Goal: Transaction & Acquisition: Download file/media

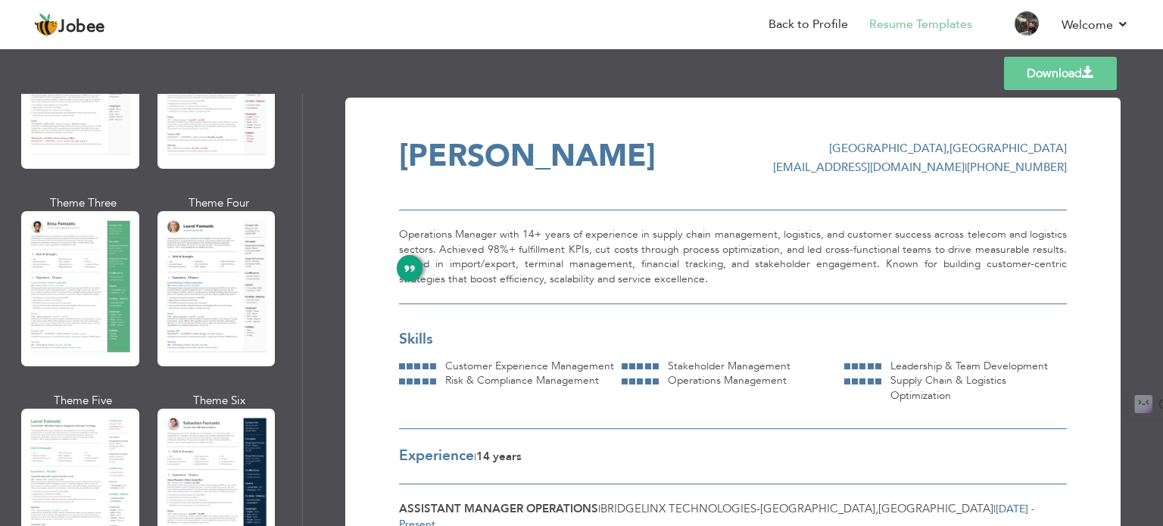
click at [715, 284] on div "Operations Manager with 14+ years of experience in supply chain management, log…" at bounding box center [733, 257] width 668 height 95
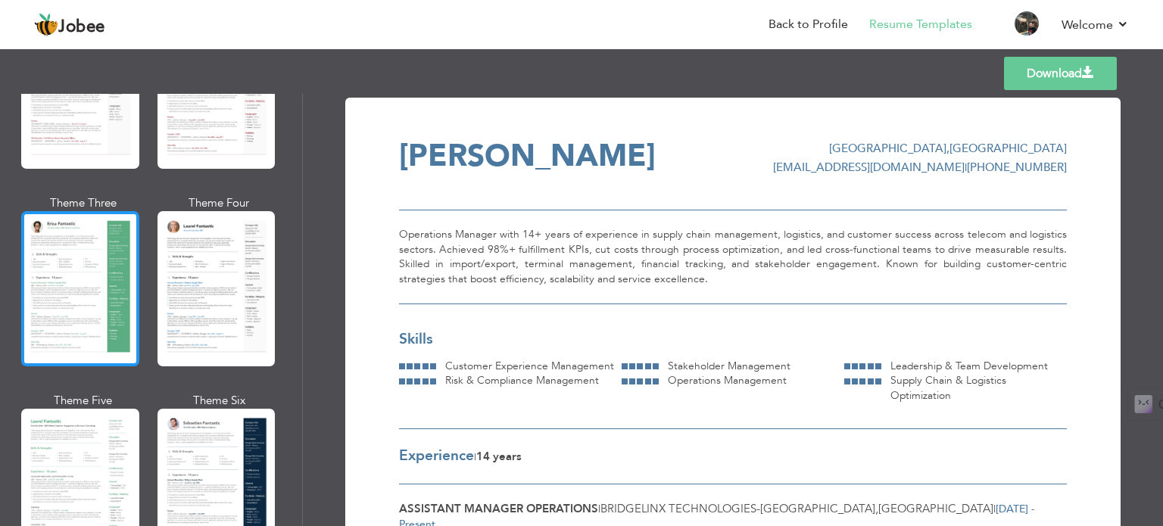
click at [63, 275] on div at bounding box center [80, 288] width 118 height 155
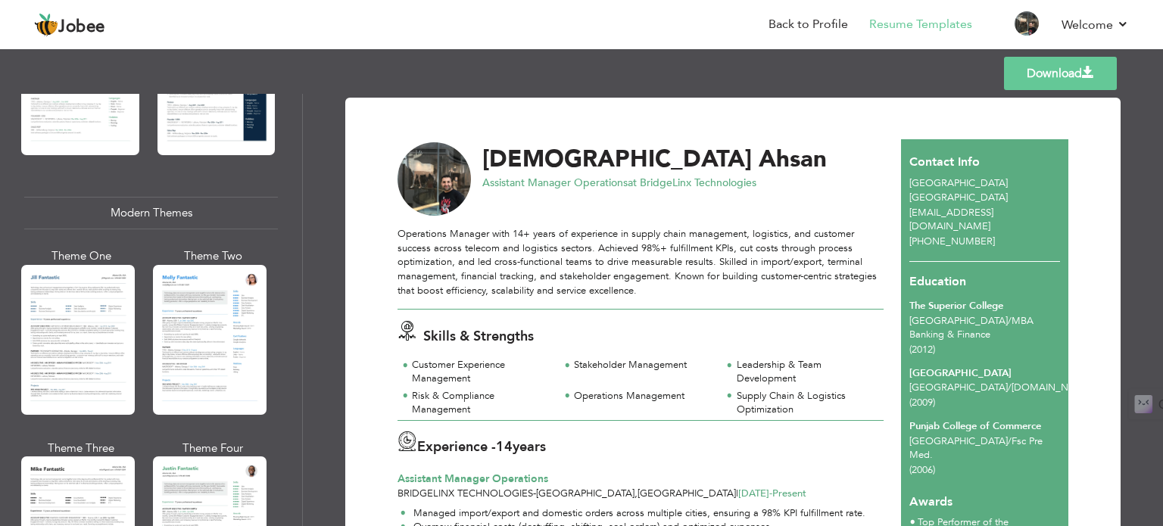
scroll to position [598, 0]
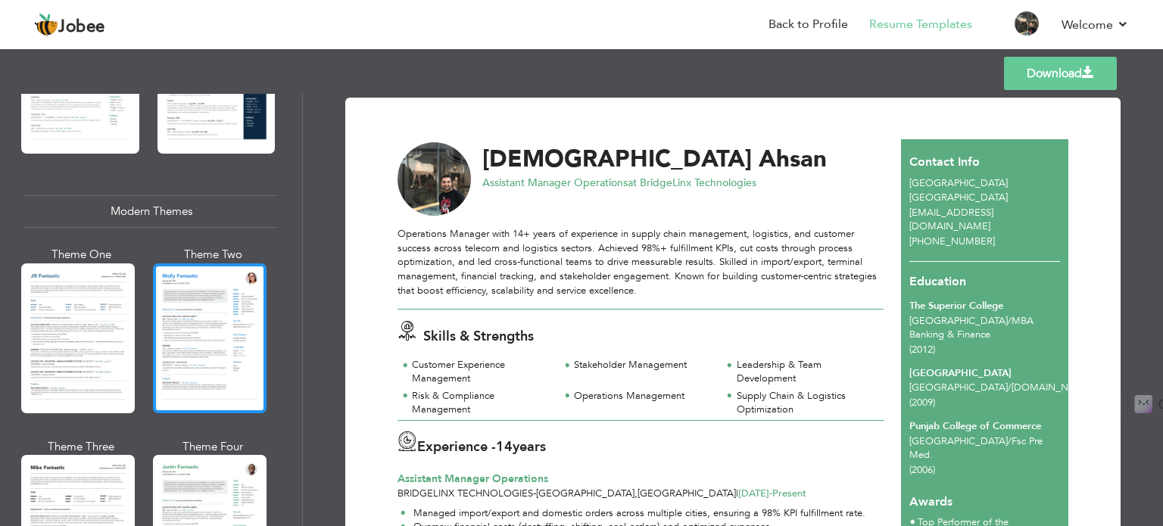
click at [161, 330] on div at bounding box center [210, 339] width 114 height 150
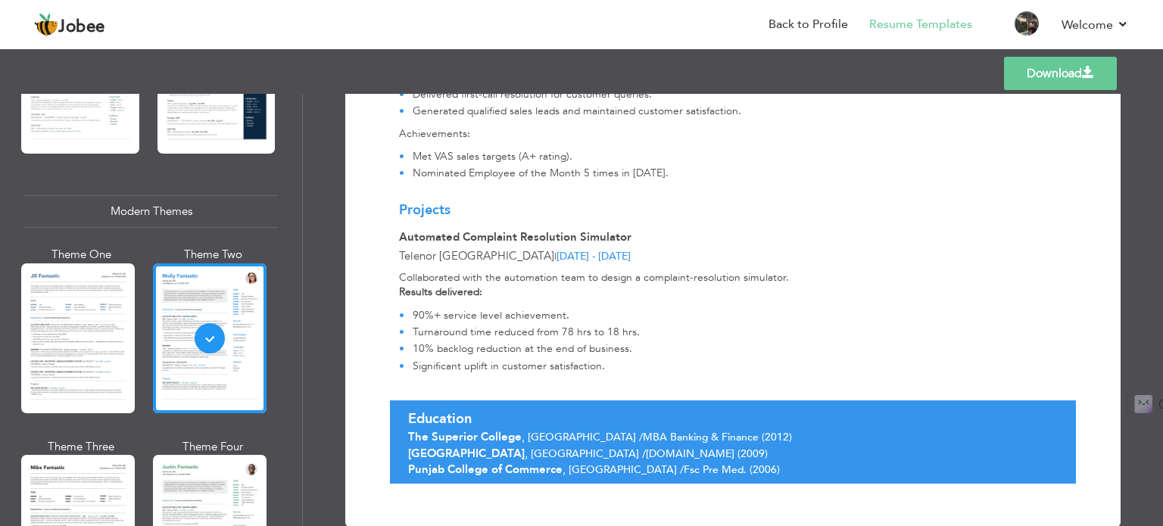
scroll to position [1285, 0]
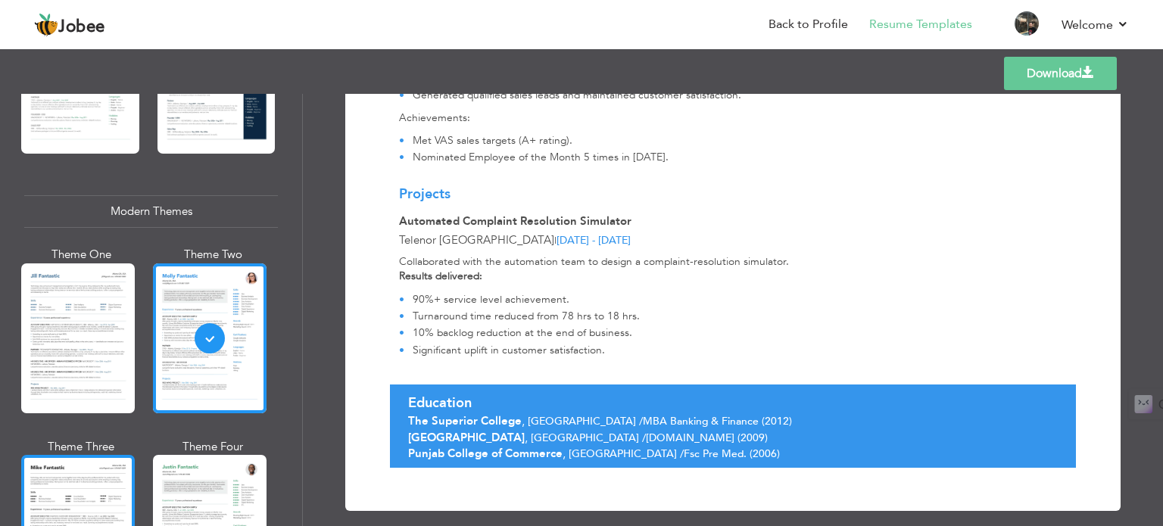
click at [114, 525] on div at bounding box center [78, 530] width 114 height 150
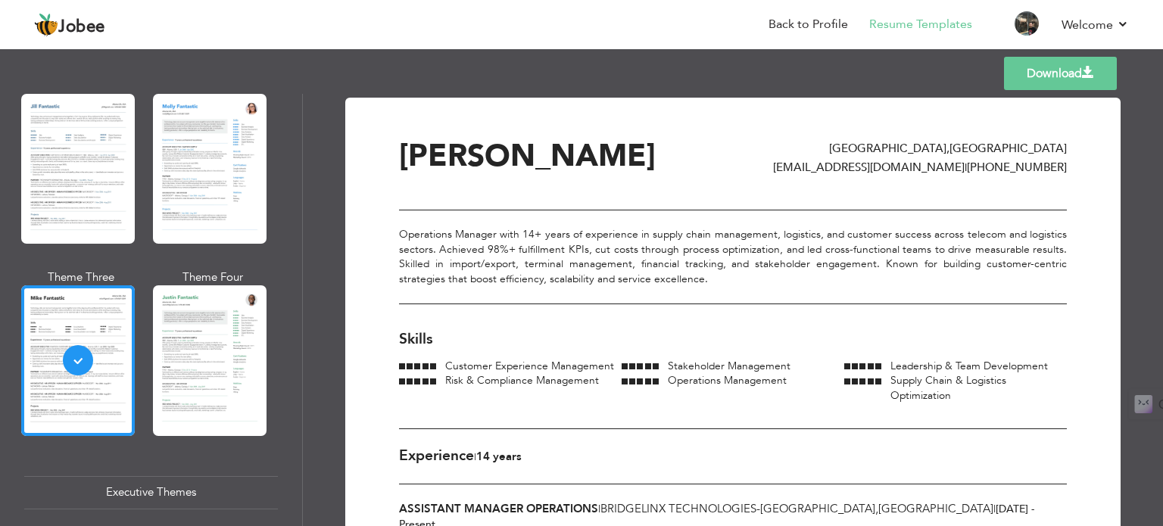
scroll to position [770, 0]
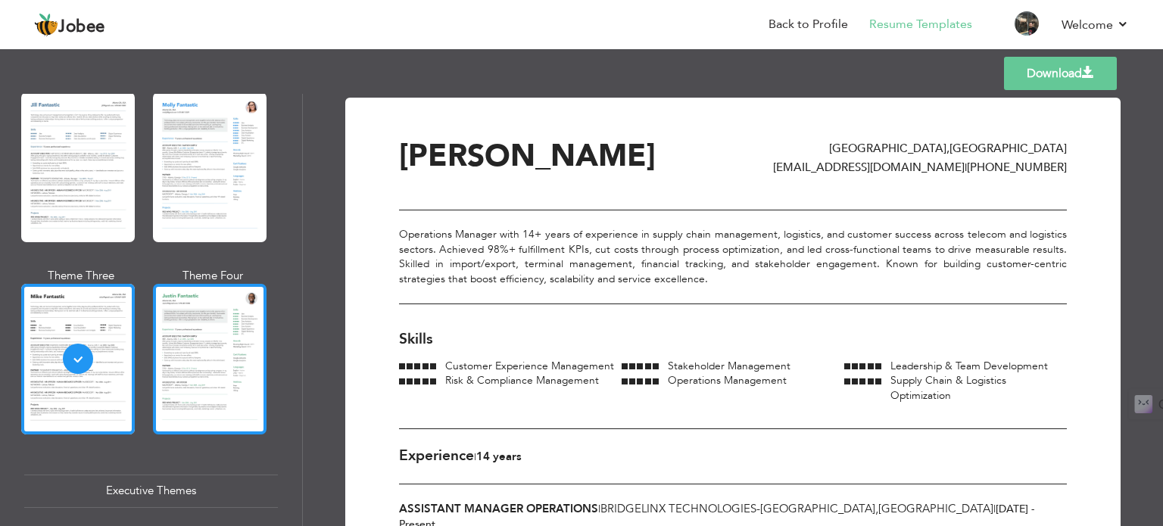
click at [211, 402] on div at bounding box center [210, 359] width 114 height 150
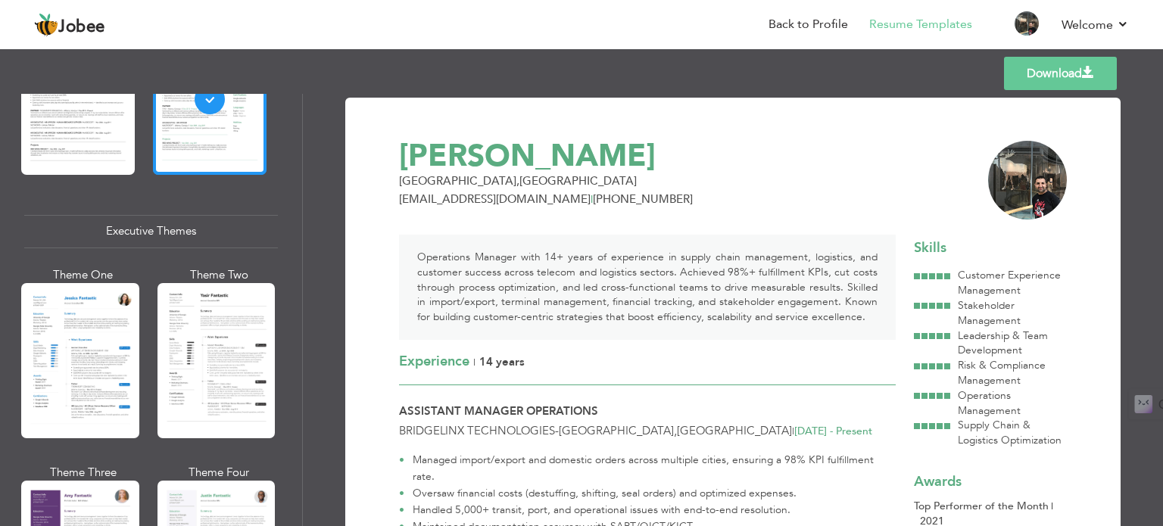
scroll to position [1030, 0]
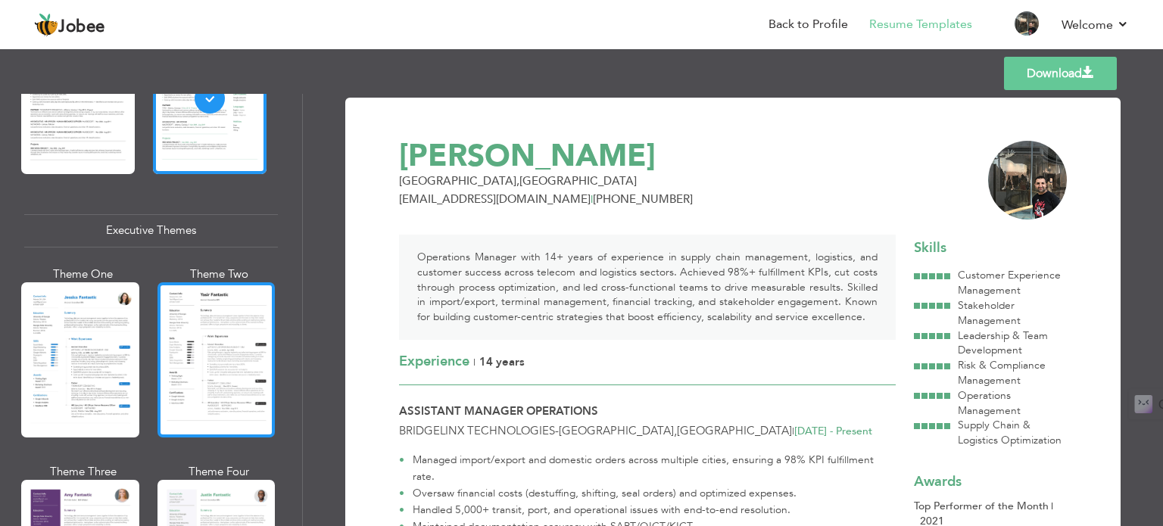
click at [202, 387] on div at bounding box center [217, 360] width 118 height 155
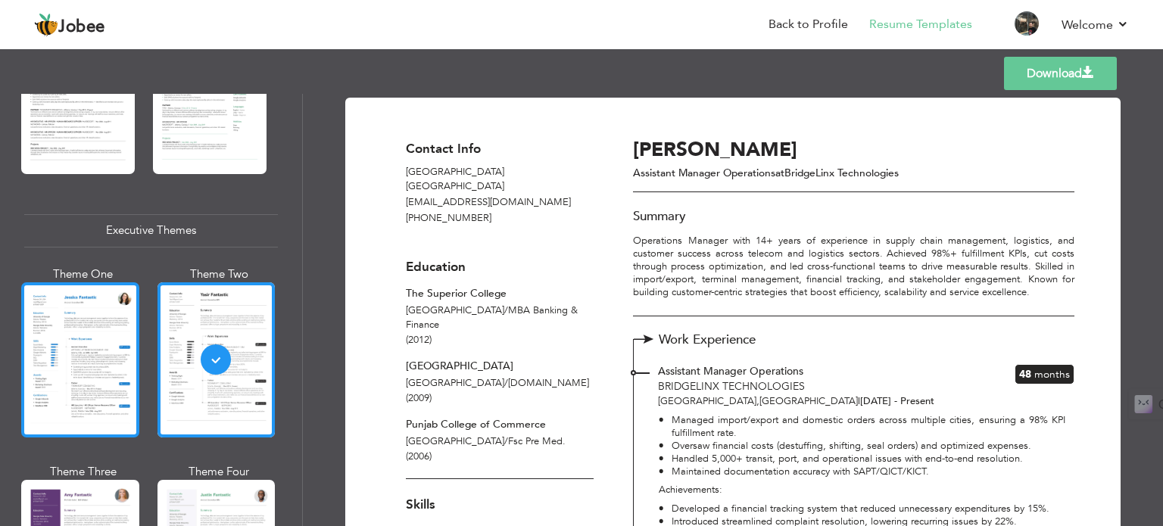
click at [91, 373] on div at bounding box center [80, 360] width 118 height 155
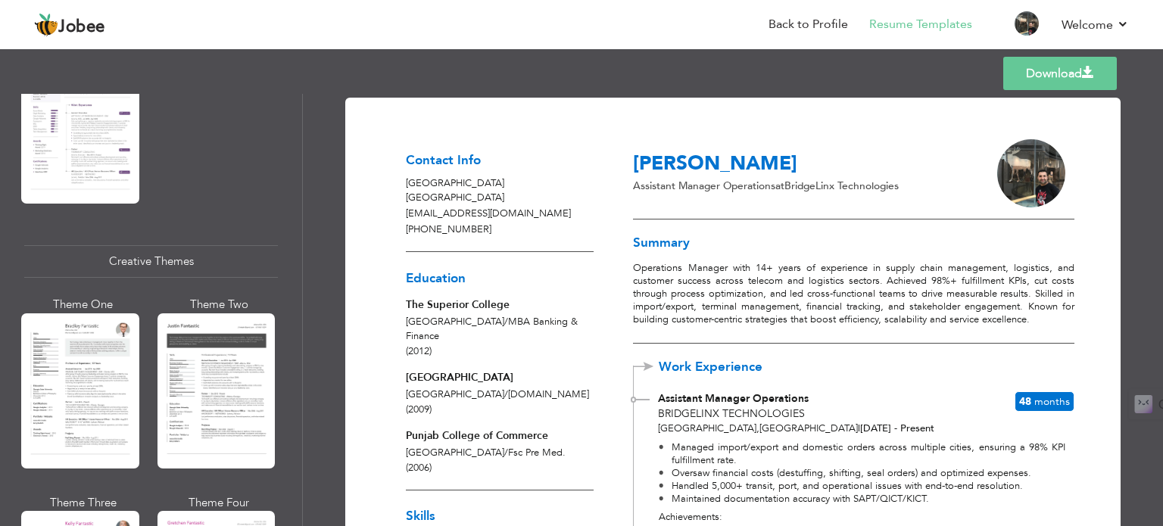
click at [91, 373] on div at bounding box center [80, 391] width 118 height 155
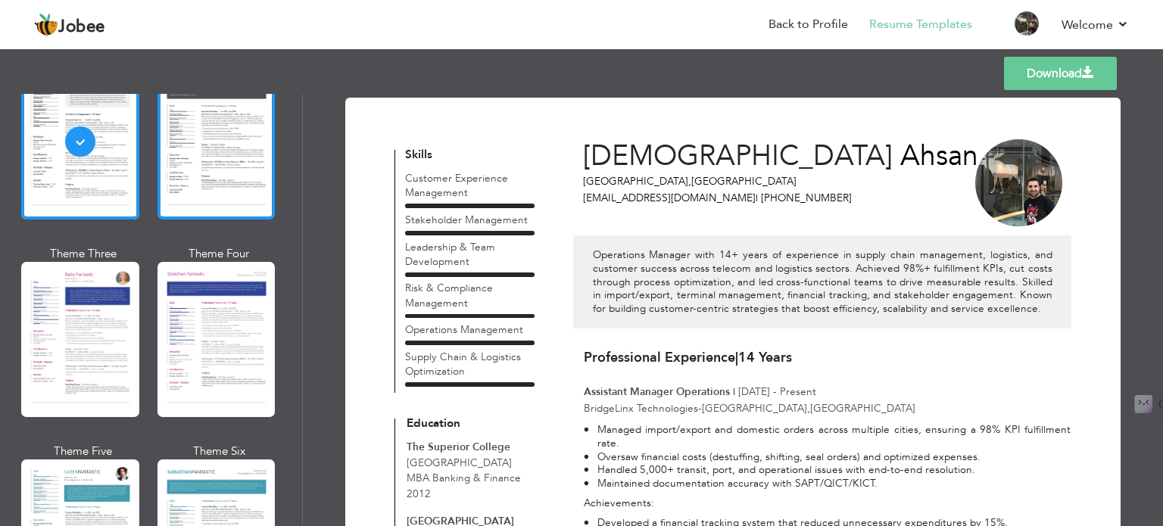
scroll to position [1909, 0]
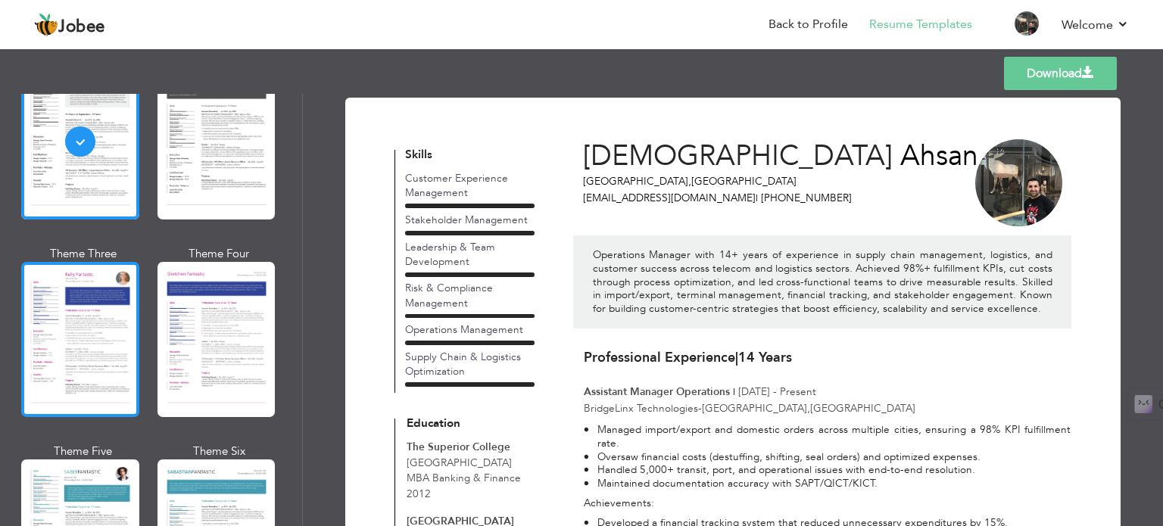
click at [115, 344] on div at bounding box center [80, 339] width 118 height 155
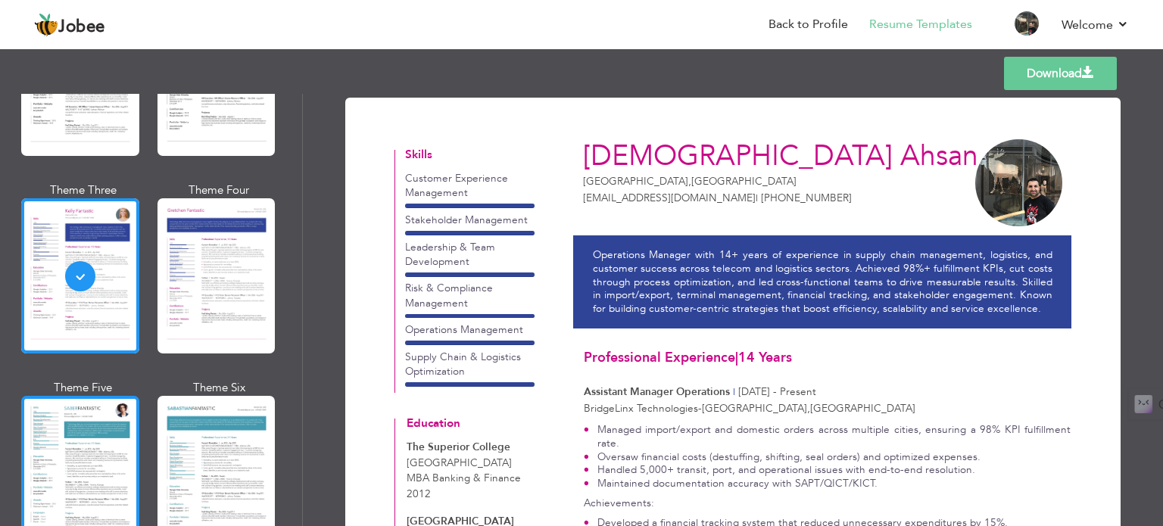
click at [118, 443] on div at bounding box center [80, 473] width 118 height 155
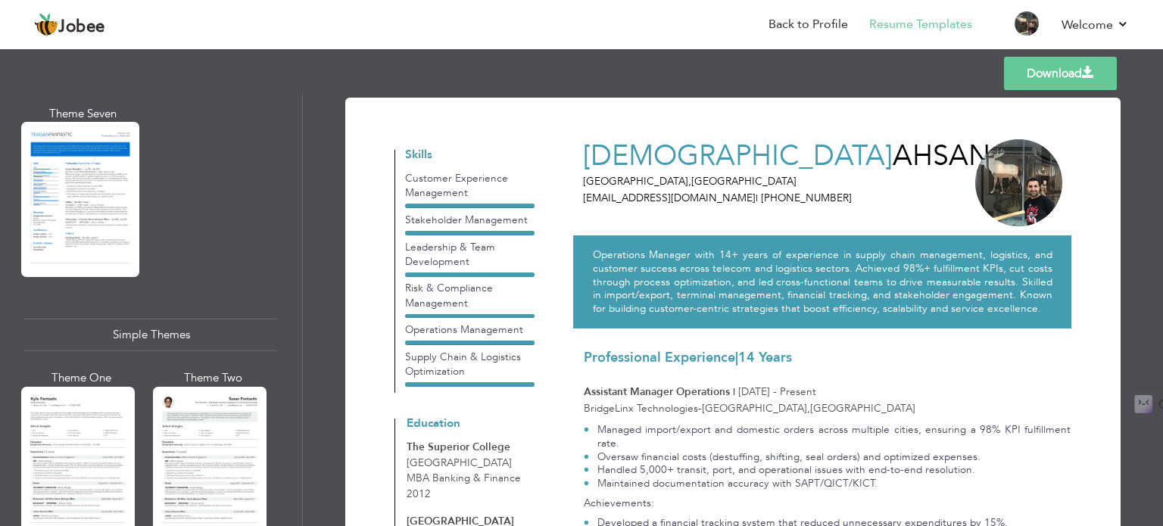
scroll to position [2445, 0]
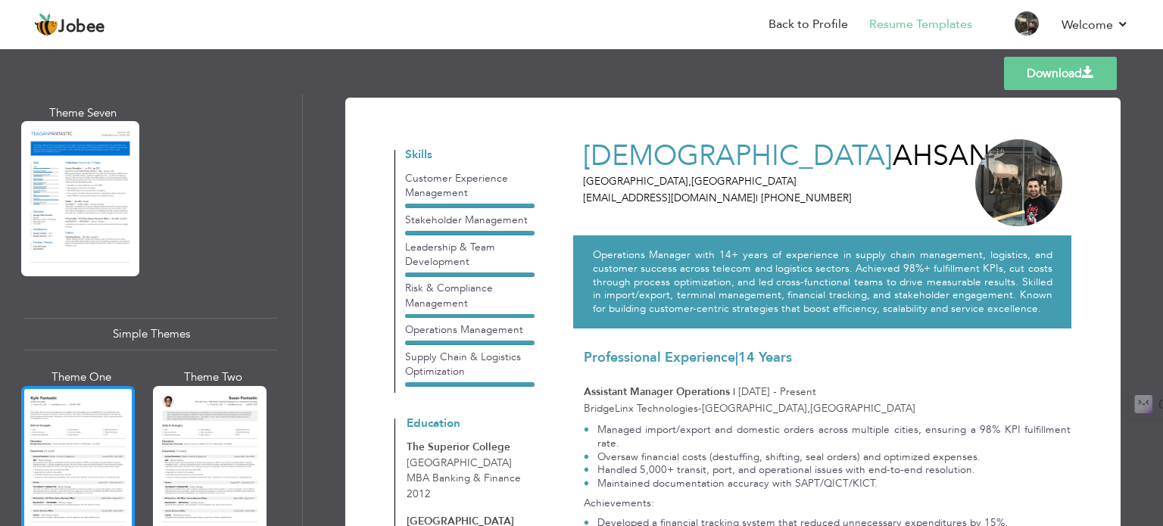
click at [98, 439] on div at bounding box center [78, 461] width 114 height 150
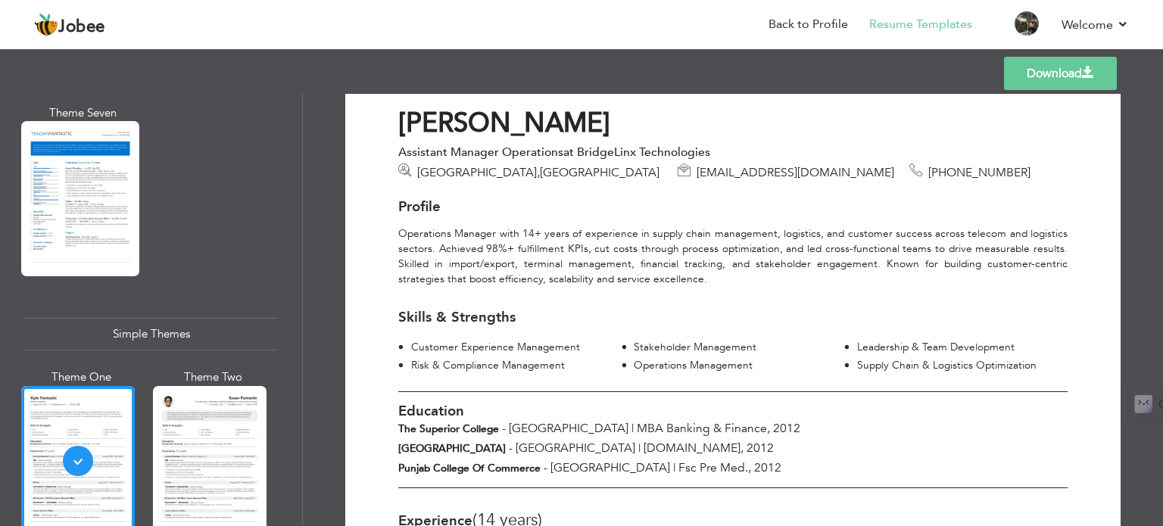
scroll to position [0, 0]
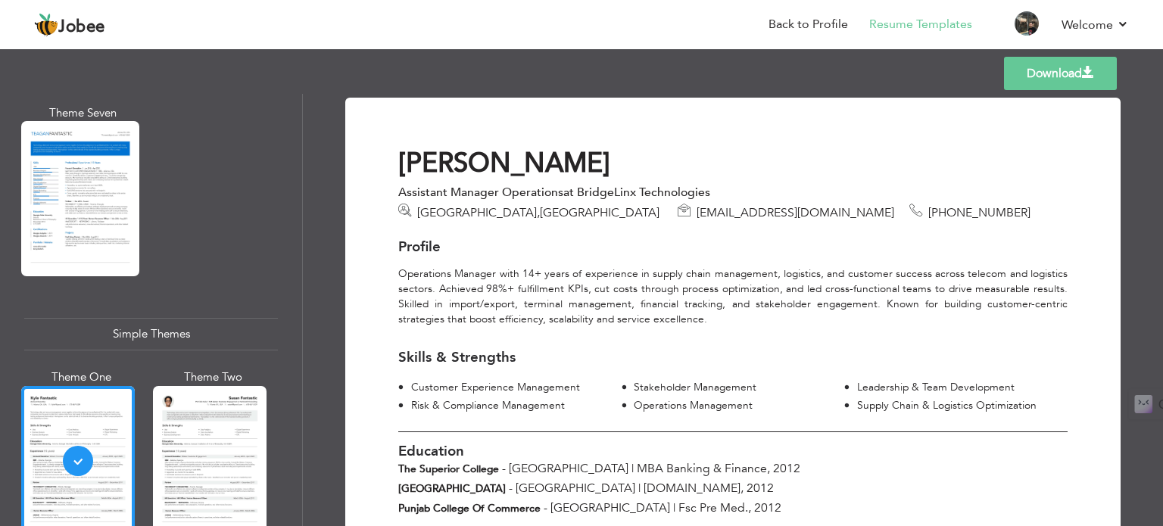
click at [1057, 67] on link "Download" at bounding box center [1060, 73] width 113 height 33
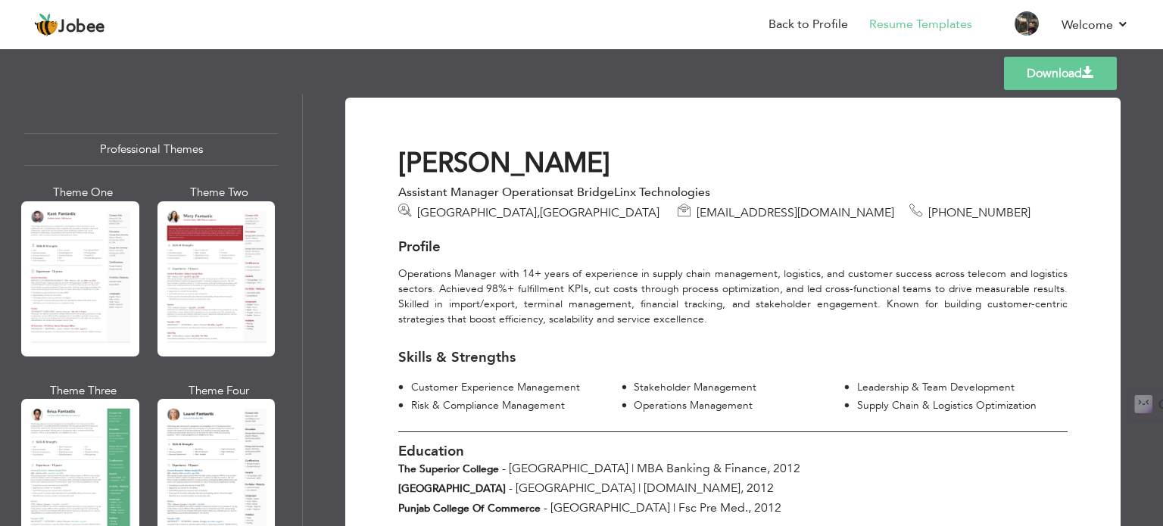
click at [78, 248] on div at bounding box center [80, 278] width 118 height 155
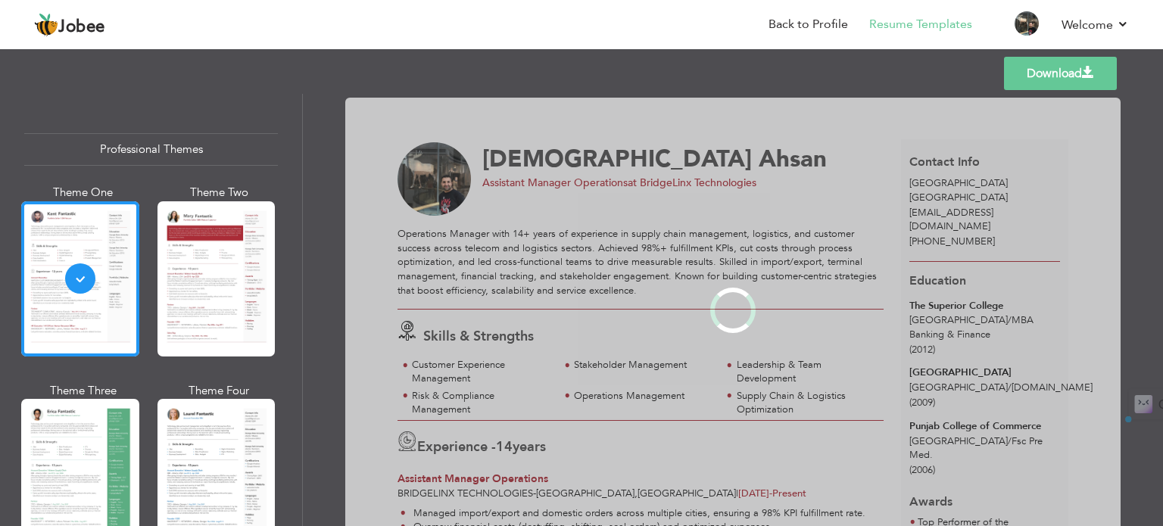
click at [77, 248] on div "Professional Themes Theme One Theme Two Theme Three Theme Four" at bounding box center [581, 310] width 1163 height 432
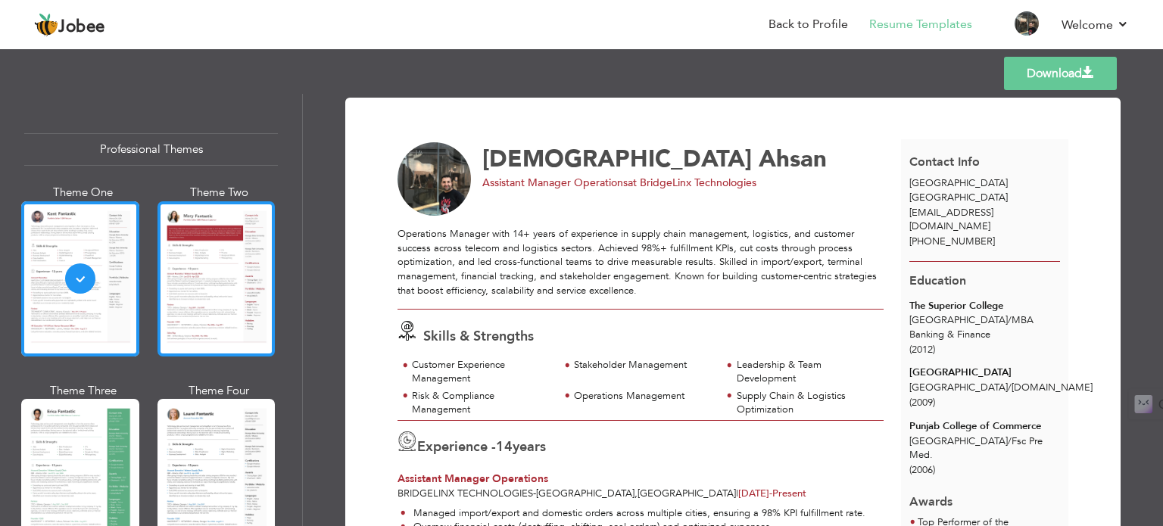
click at [212, 303] on div at bounding box center [217, 278] width 118 height 155
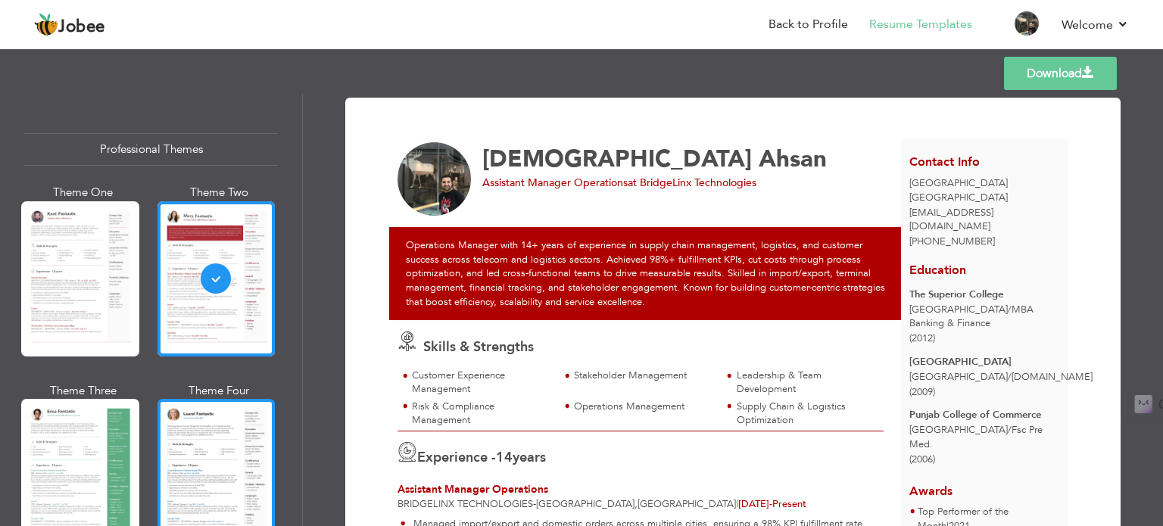
click at [179, 454] on div at bounding box center [217, 476] width 118 height 155
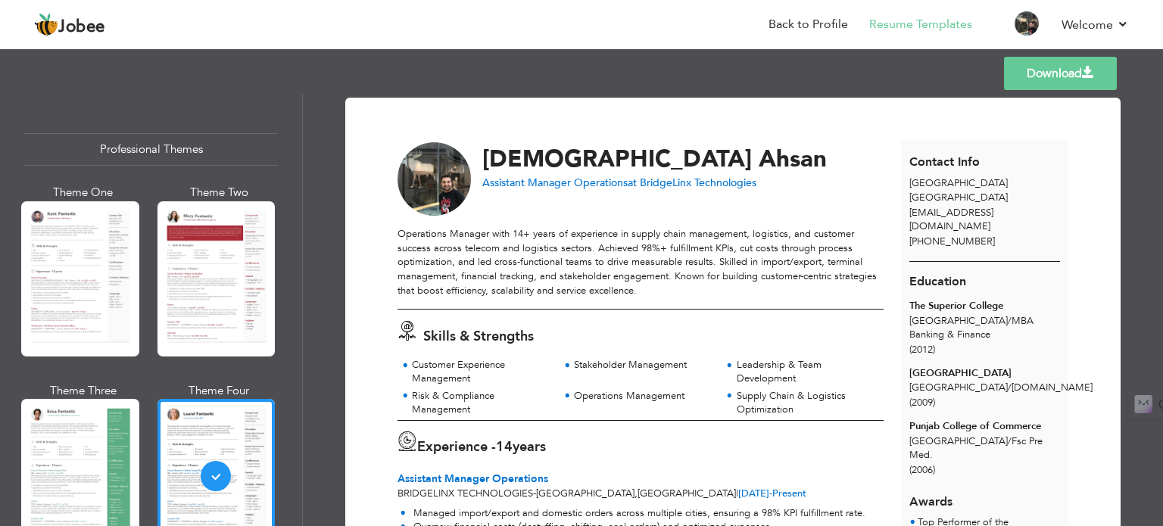
click at [1045, 64] on link "Download" at bounding box center [1060, 73] width 113 height 33
